Goal: Check status: Check status

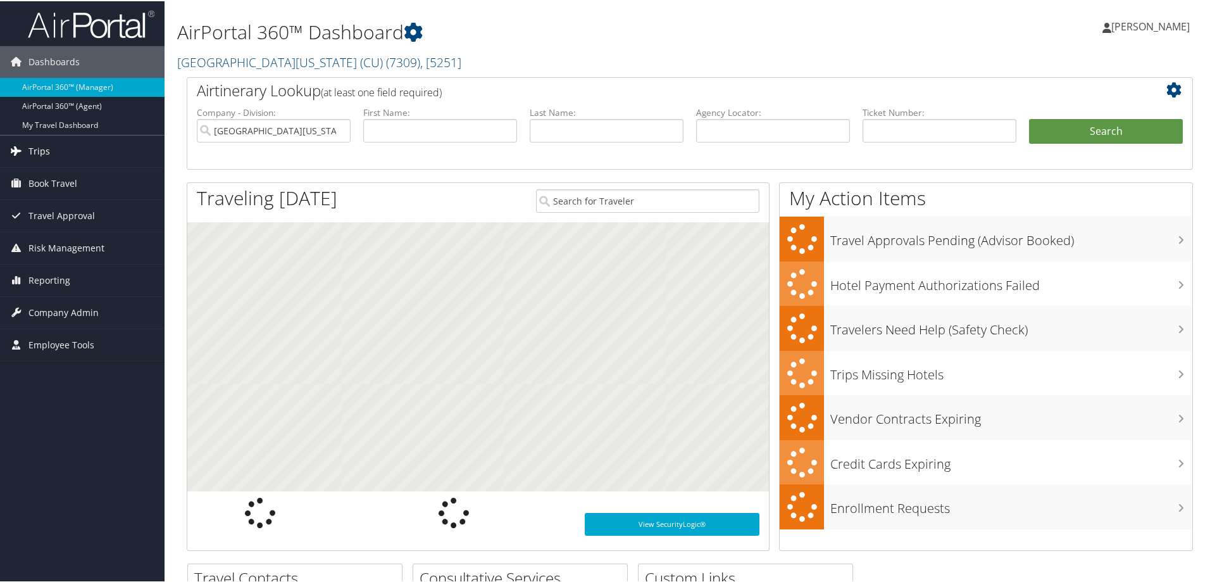
click at [40, 143] on span "Trips" at bounding box center [39, 150] width 22 height 32
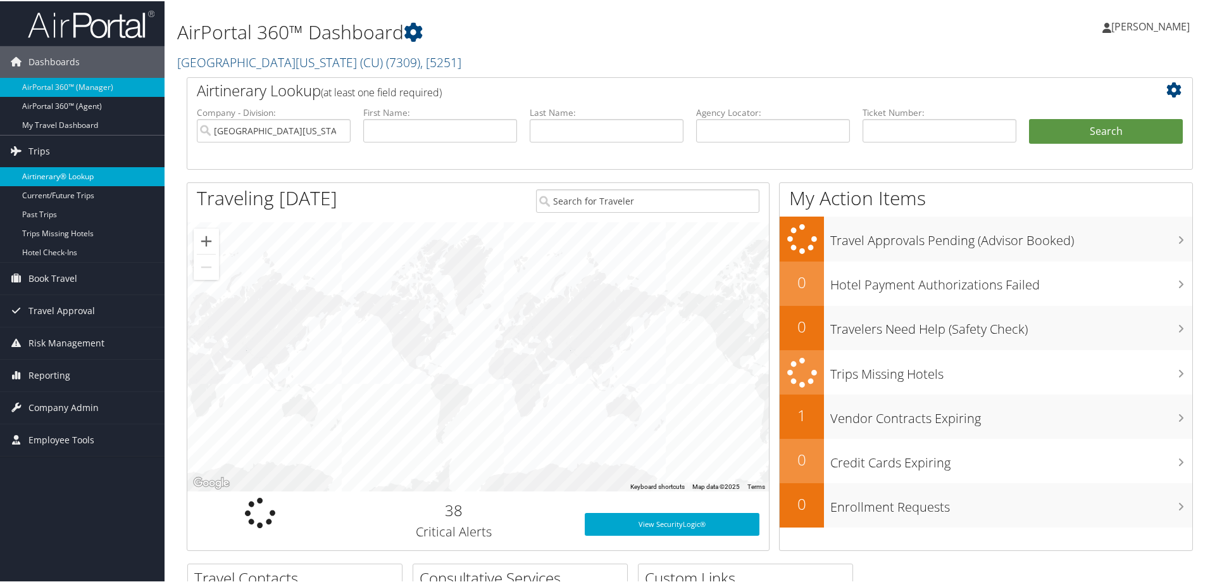
click at [69, 173] on link "Airtinerary® Lookup" at bounding box center [82, 175] width 165 height 19
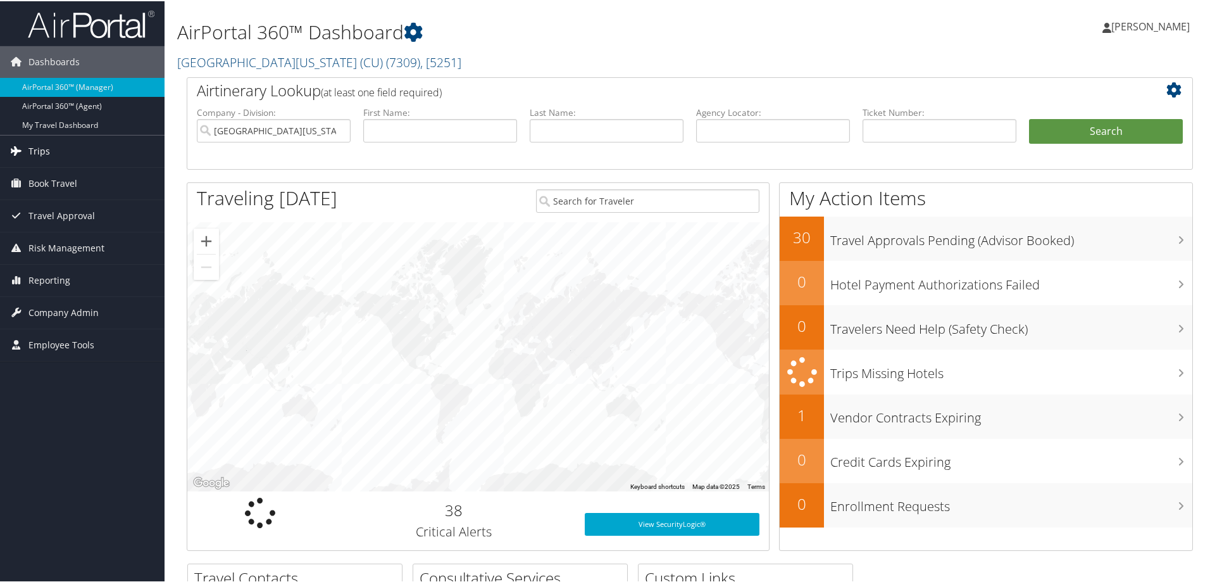
click at [44, 149] on span "Trips" at bounding box center [39, 150] width 22 height 32
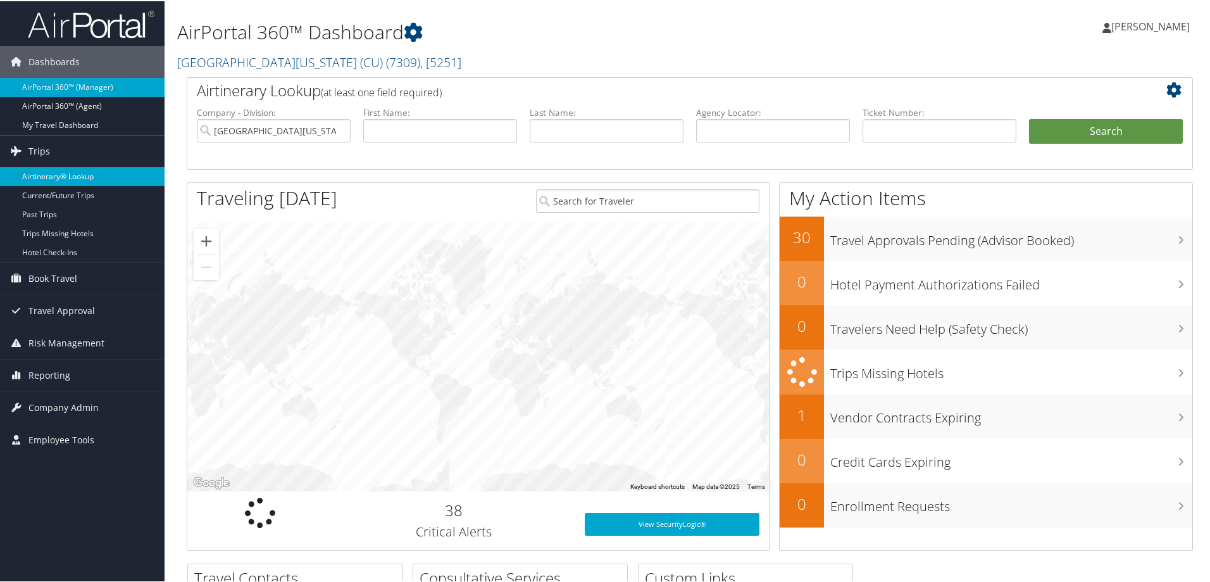
click at [74, 177] on link "Airtinerary® Lookup" at bounding box center [82, 175] width 165 height 19
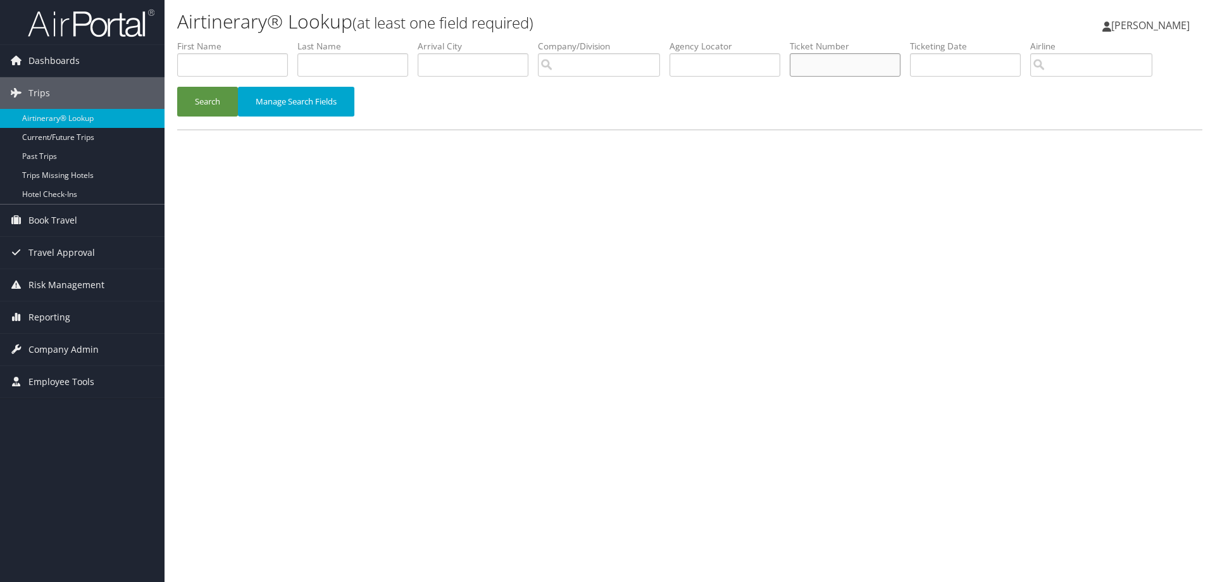
click at [825, 68] on input "text" at bounding box center [845, 64] width 111 height 23
paste input "0167230859774"
type input "0167230859774"
click at [213, 99] on button "Search" at bounding box center [207, 102] width 61 height 30
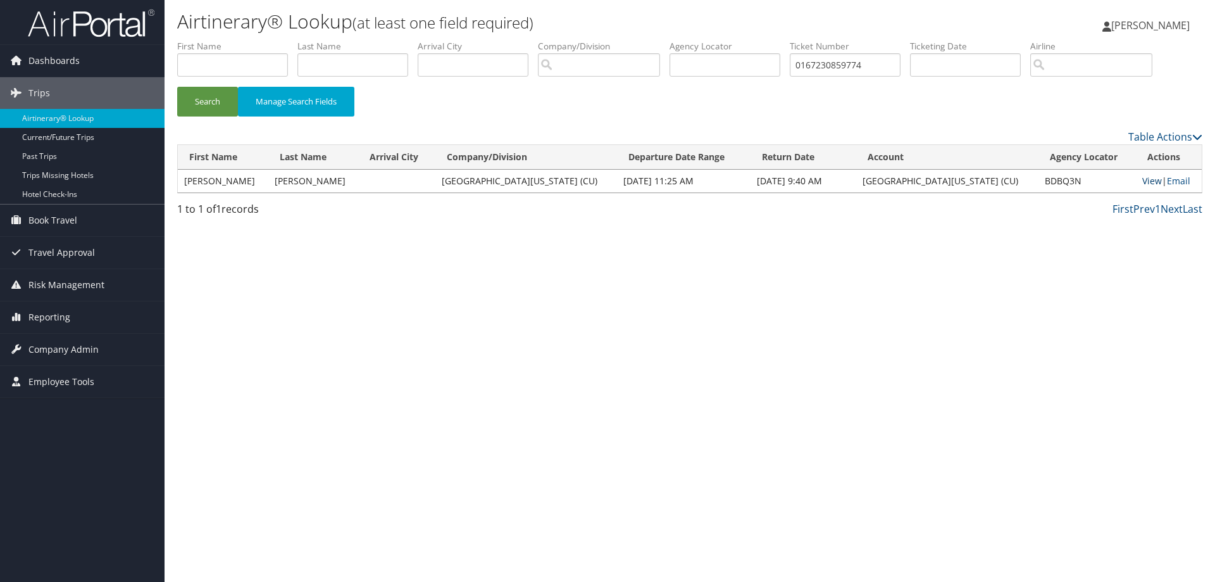
click at [1142, 180] on link "View" at bounding box center [1152, 181] width 20 height 12
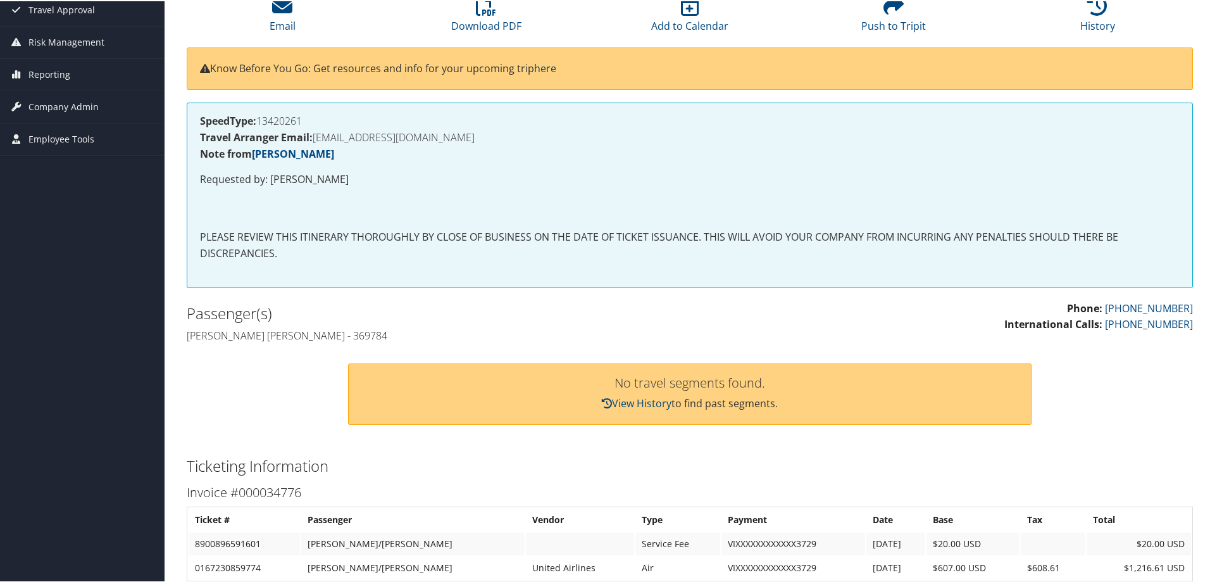
scroll to position [63, 0]
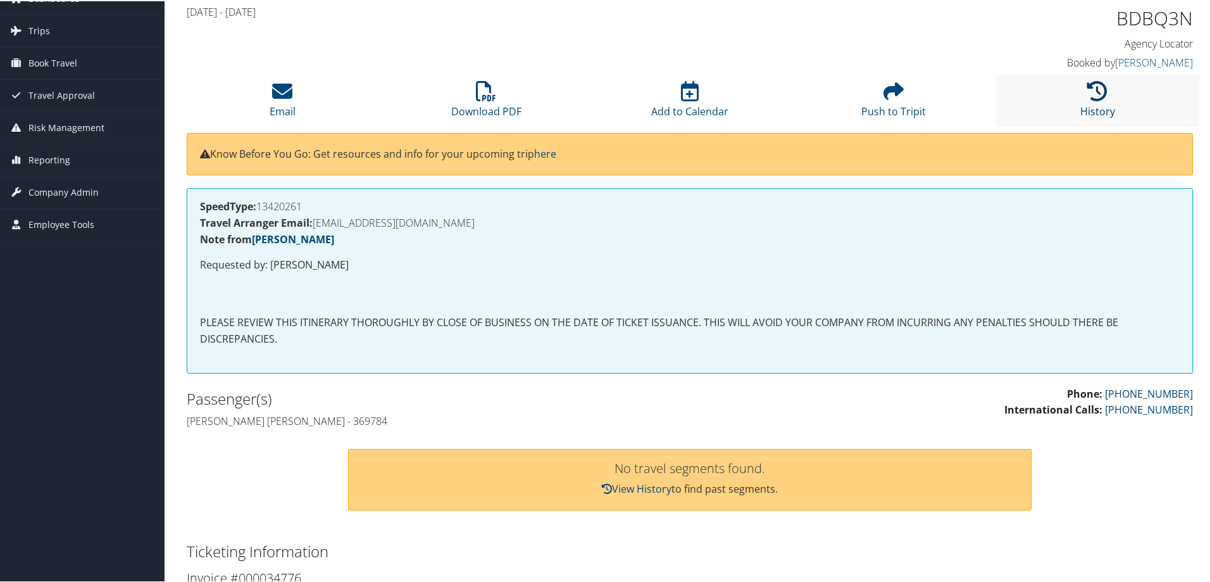
click at [1091, 90] on icon at bounding box center [1097, 90] width 20 height 20
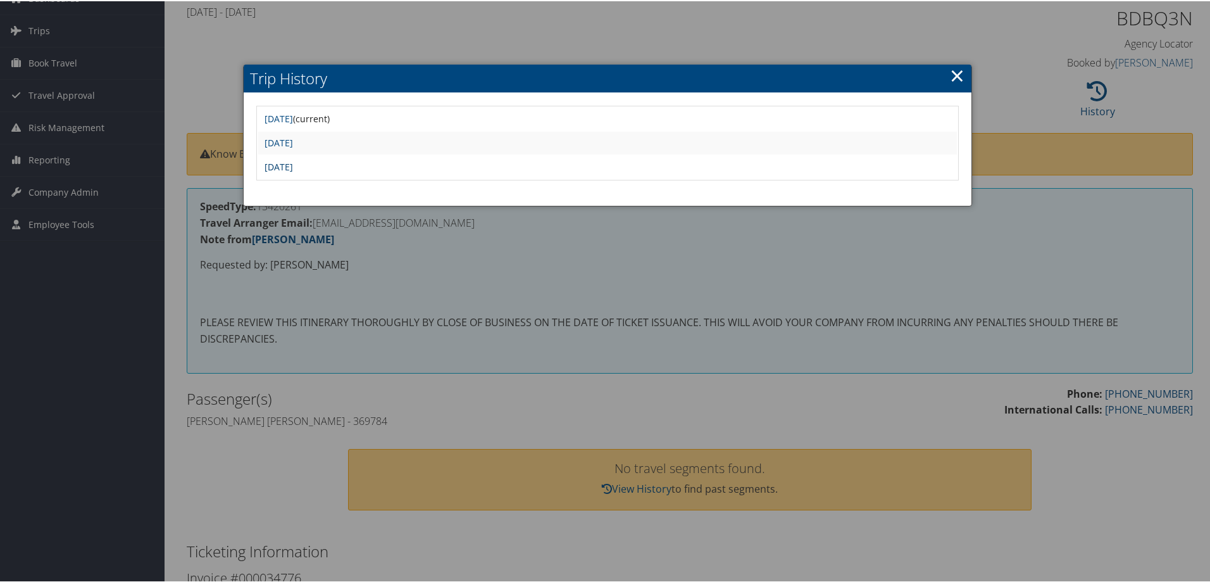
click at [289, 165] on link "Wed Feb 12 07:02:19 MST 2025" at bounding box center [279, 165] width 28 height 12
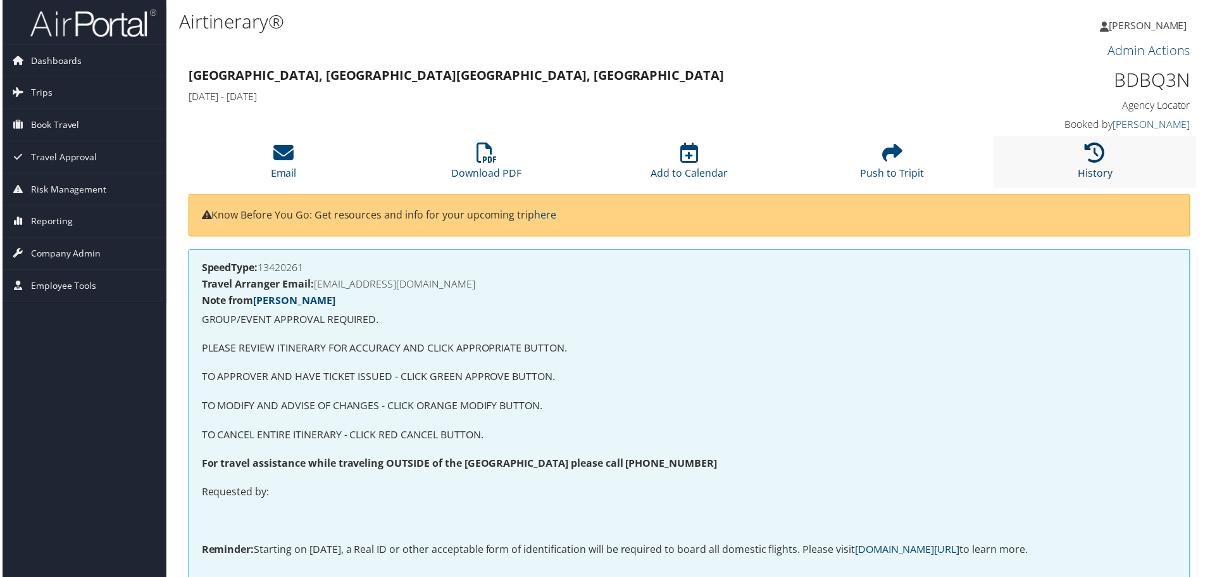
click at [1096, 156] on icon at bounding box center [1097, 153] width 20 height 20
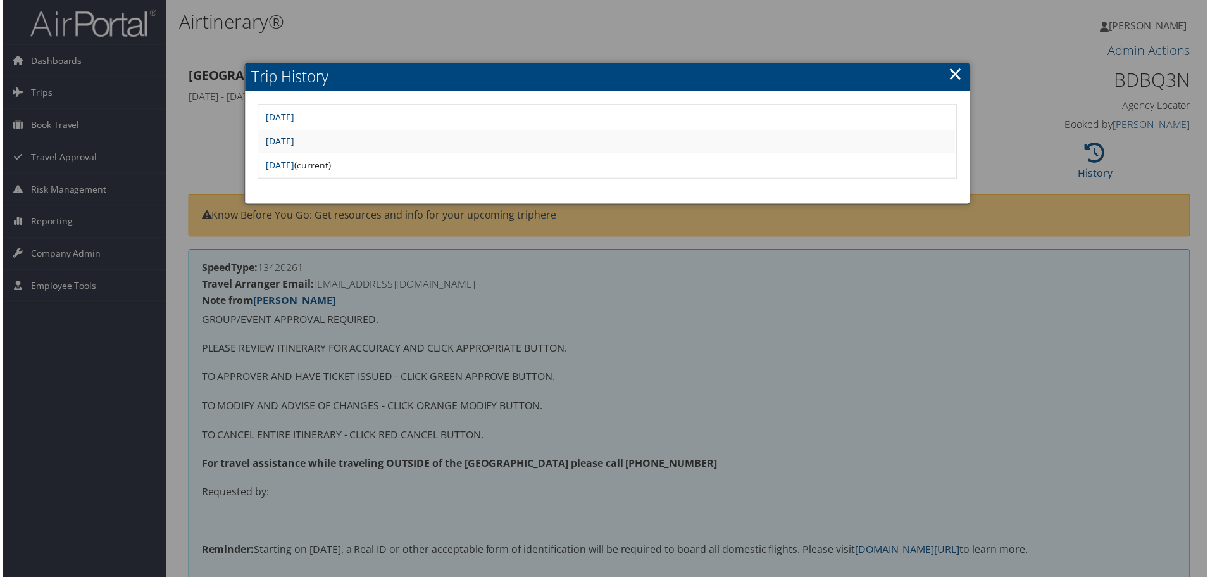
click at [282, 141] on link "[DATE]" at bounding box center [279, 141] width 28 height 12
